Goal: Information Seeking & Learning: Learn about a topic

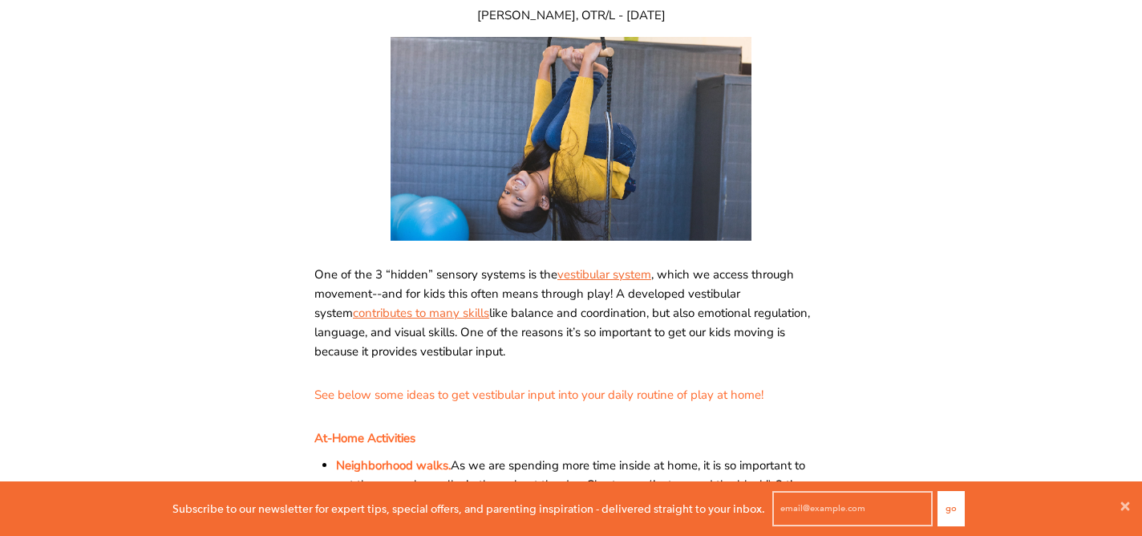
scroll to position [288, 0]
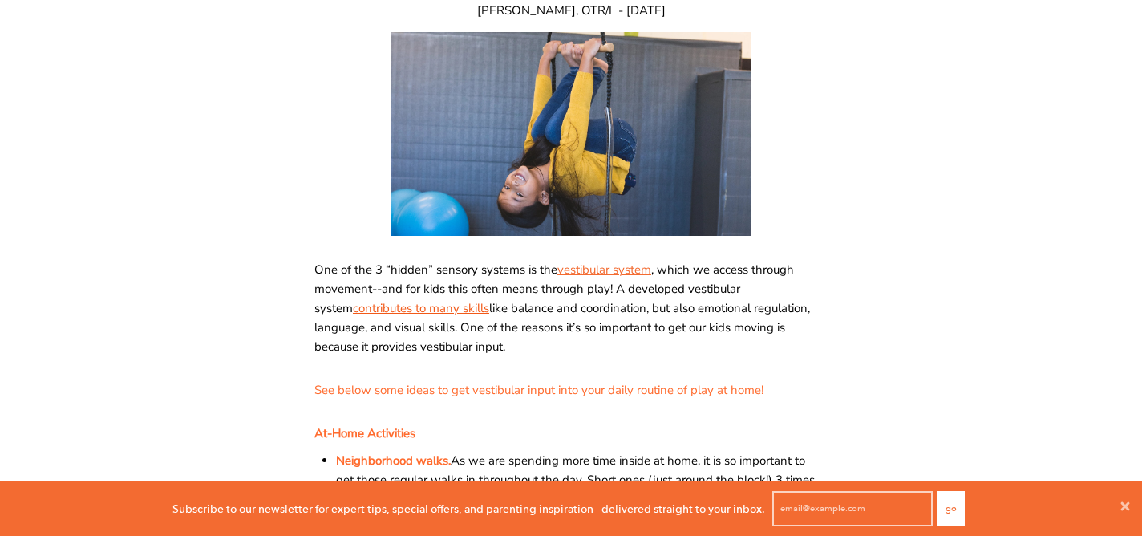
click at [435, 310] on link "contributes to many skills" at bounding box center [421, 308] width 136 height 16
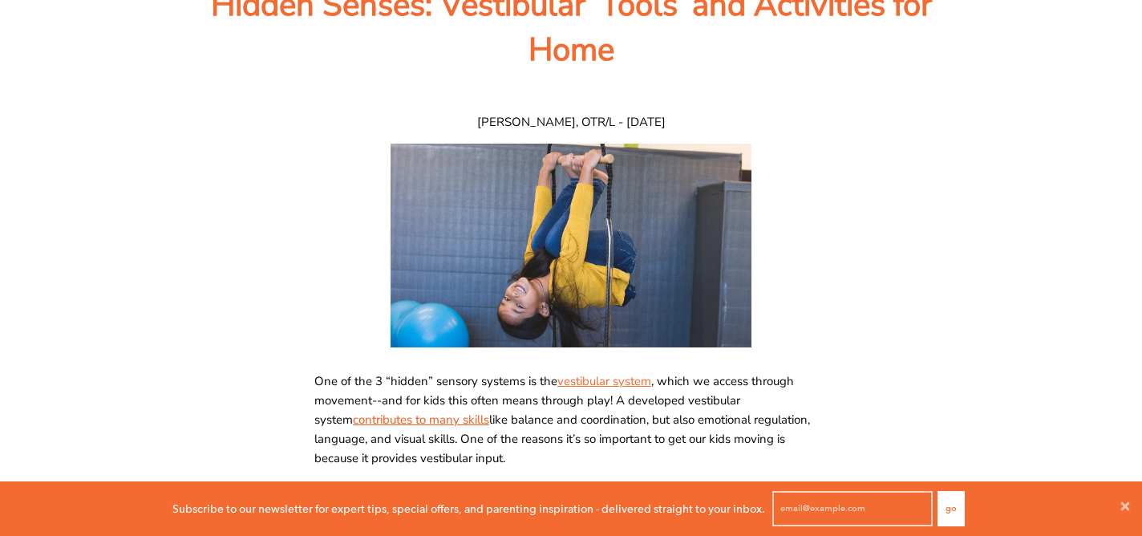
scroll to position [0, 0]
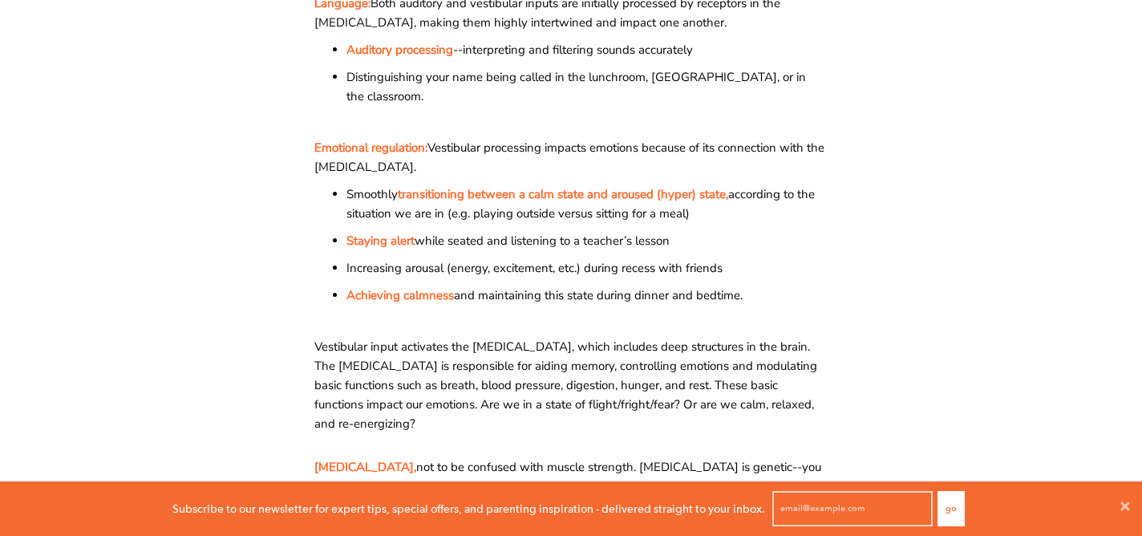
scroll to position [999, 0]
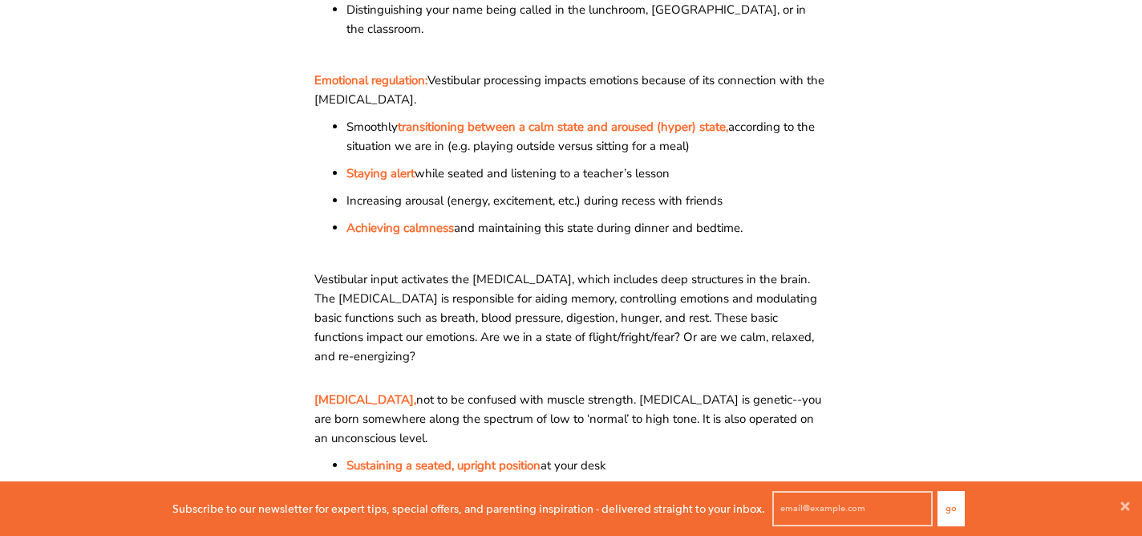
drag, startPoint x: 747, startPoint y: 231, endPoint x: 433, endPoint y: 83, distance: 347.3
click at [433, 83] on div "Our vestibular system is one of the hidden sensory systems. It helps us relate …" at bounding box center [570, 272] width 513 height 1448
copy div "Vestibular processing impacts emotions because of its connection with the [MEDI…"
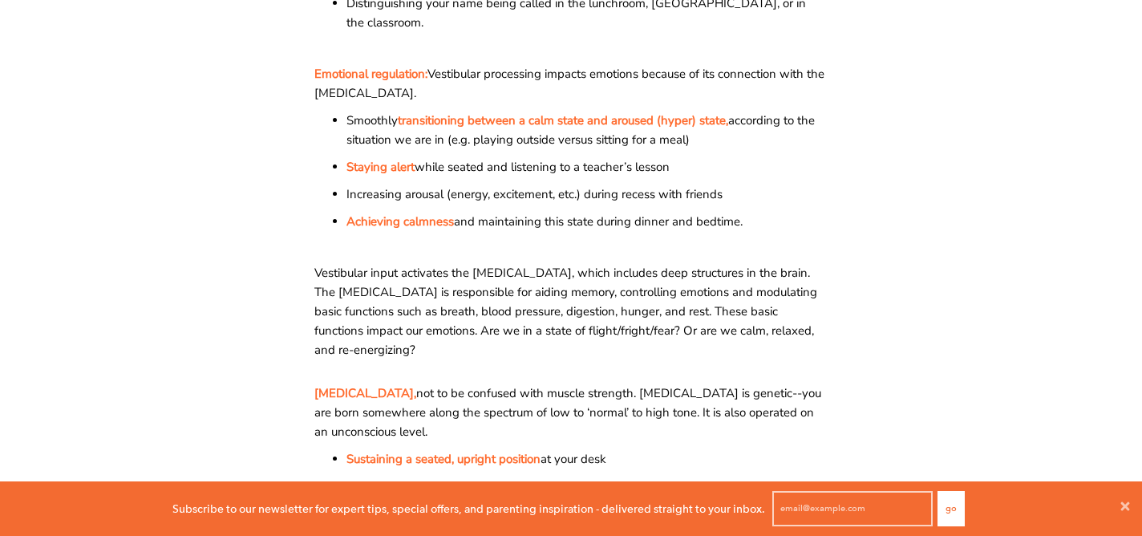
scroll to position [1019, 0]
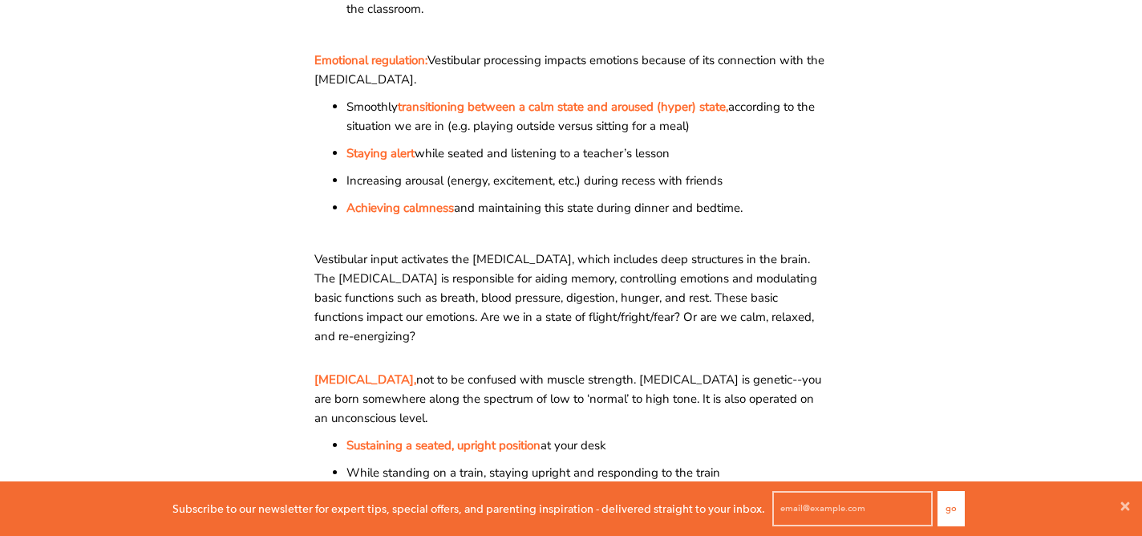
click at [801, 391] on span "[MEDICAL_DATA], not to be confused with muscle strength. [MEDICAL_DATA] is gene…" at bounding box center [570, 399] width 513 height 58
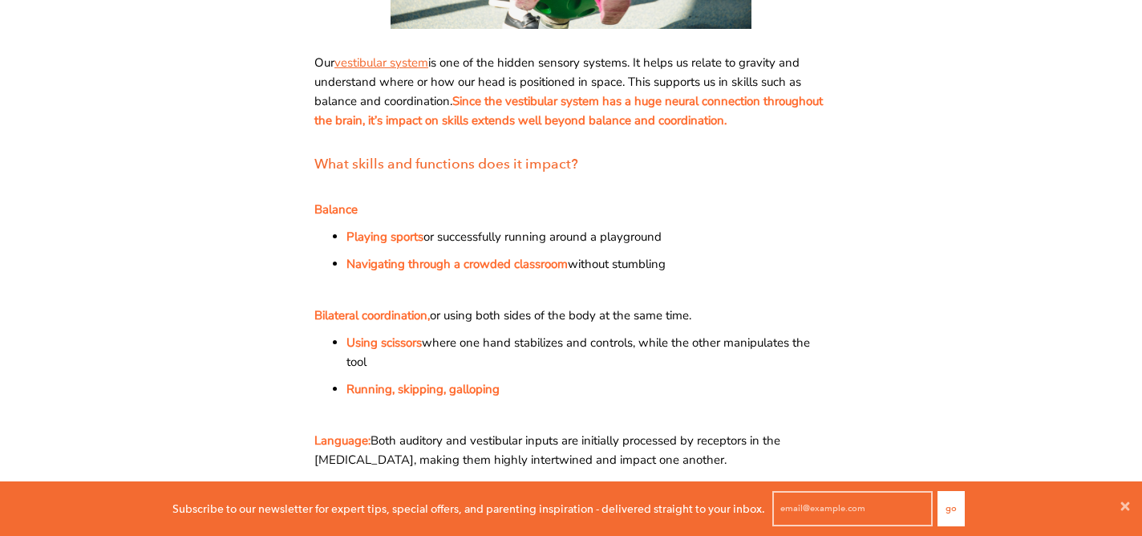
scroll to position [498, 0]
